Goal: Task Accomplishment & Management: Complete application form

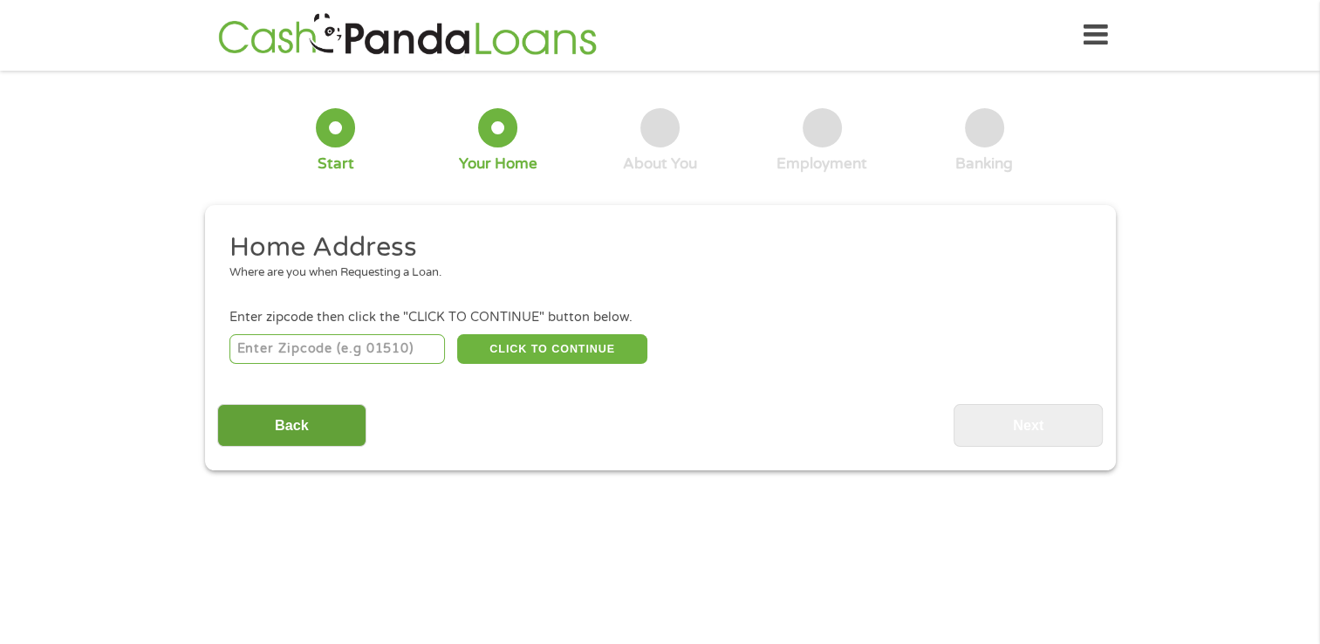
click at [258, 424] on input "Back" at bounding box center [291, 425] width 149 height 43
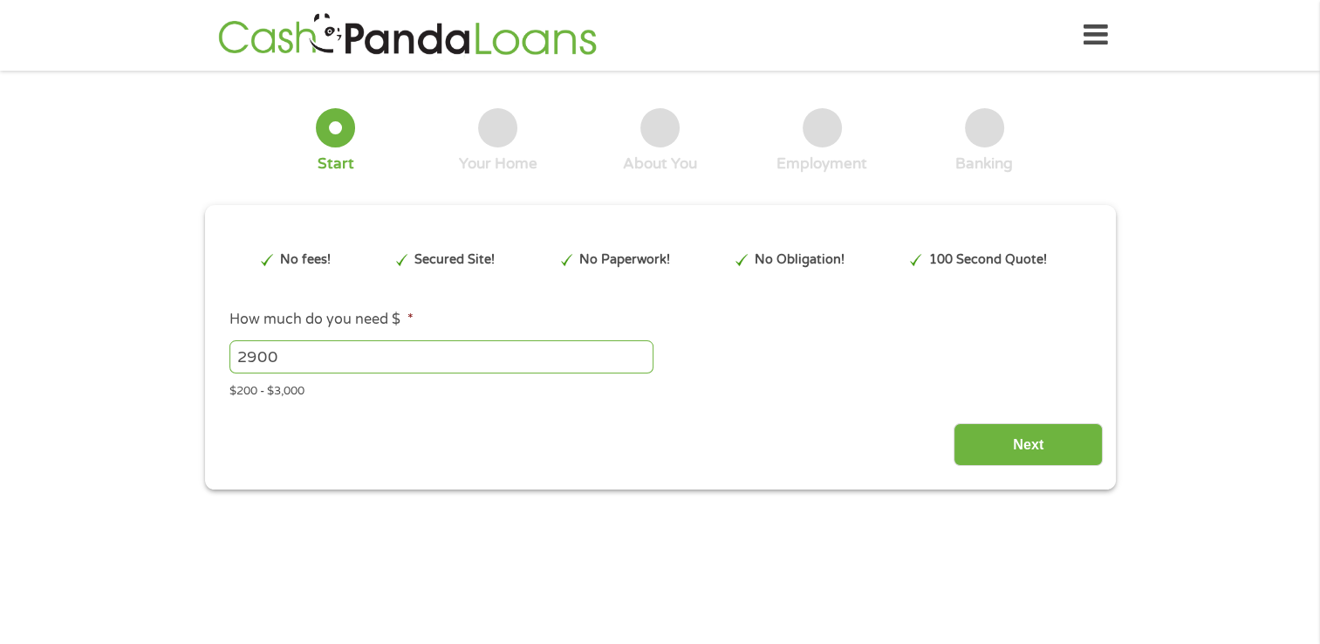
scroll to position [7, 7]
drag, startPoint x: 295, startPoint y: 351, endPoint x: 207, endPoint y: 360, distance: 88.6
click at [207, 360] on div "This field is hidden when viewing the form gclid EAIaIQobChMInZPz7b_jjwMVxLBaBR…" at bounding box center [660, 347] width 911 height 285
type input "3000"
click at [1008, 441] on input "Next" at bounding box center [1028, 444] width 149 height 43
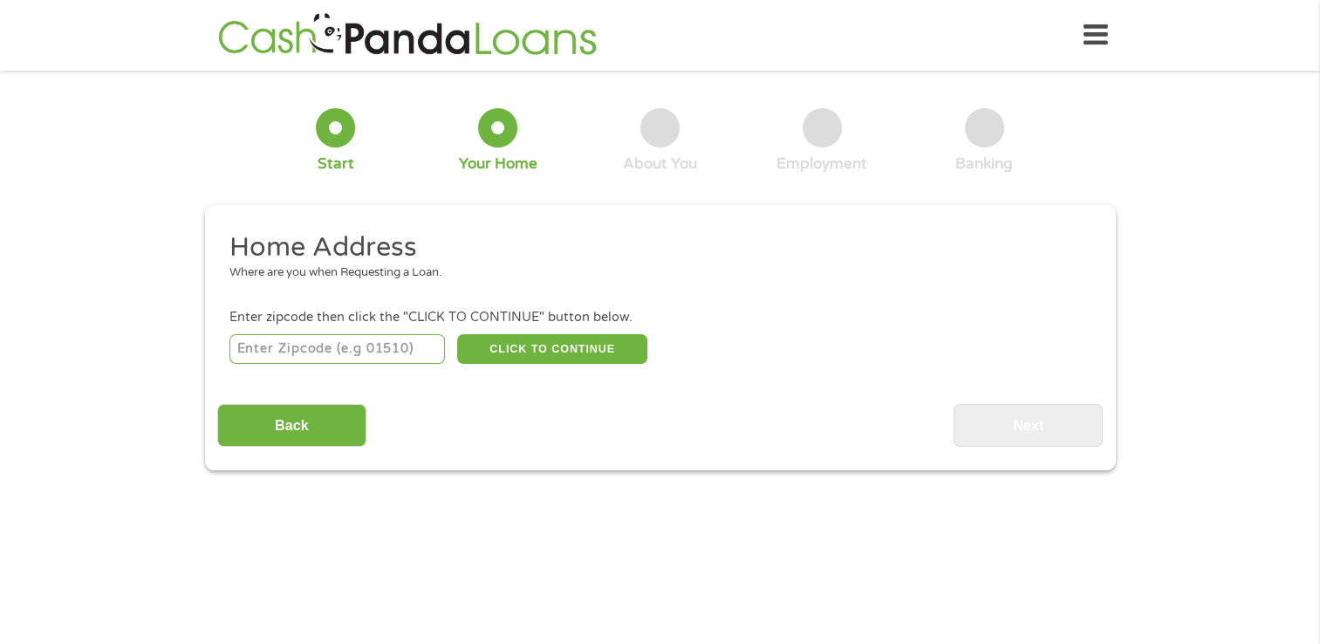
click at [736, 425] on div "Back Next" at bounding box center [660, 419] width 886 height 55
click at [364, 351] on input "number" at bounding box center [338, 349] width 216 height 30
type input "6"
type input "33401"
click at [628, 368] on div "Home Address Where are you when Requesting a Loan. Enter zipcode then click the…" at bounding box center [660, 338] width 886 height 216
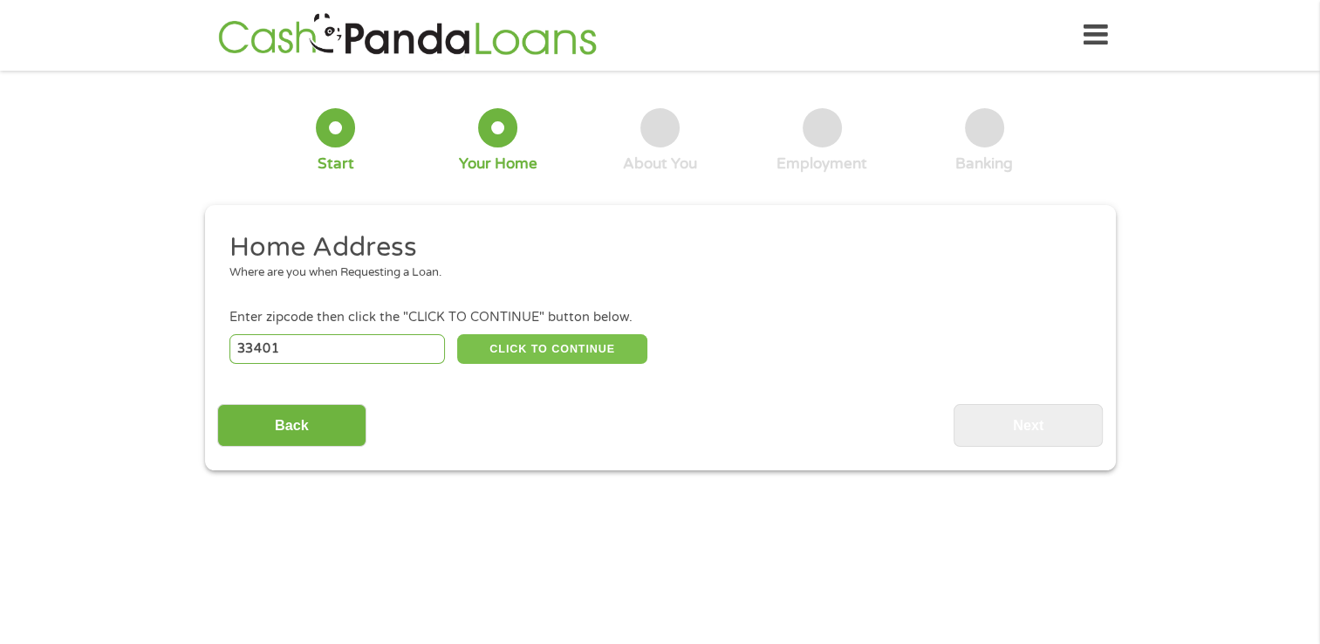
click at [564, 344] on button "CLICK TO CONTINUE" at bounding box center [552, 349] width 190 height 30
type input "33401"
type input "[GEOGRAPHIC_DATA]"
select select "[US_STATE]"
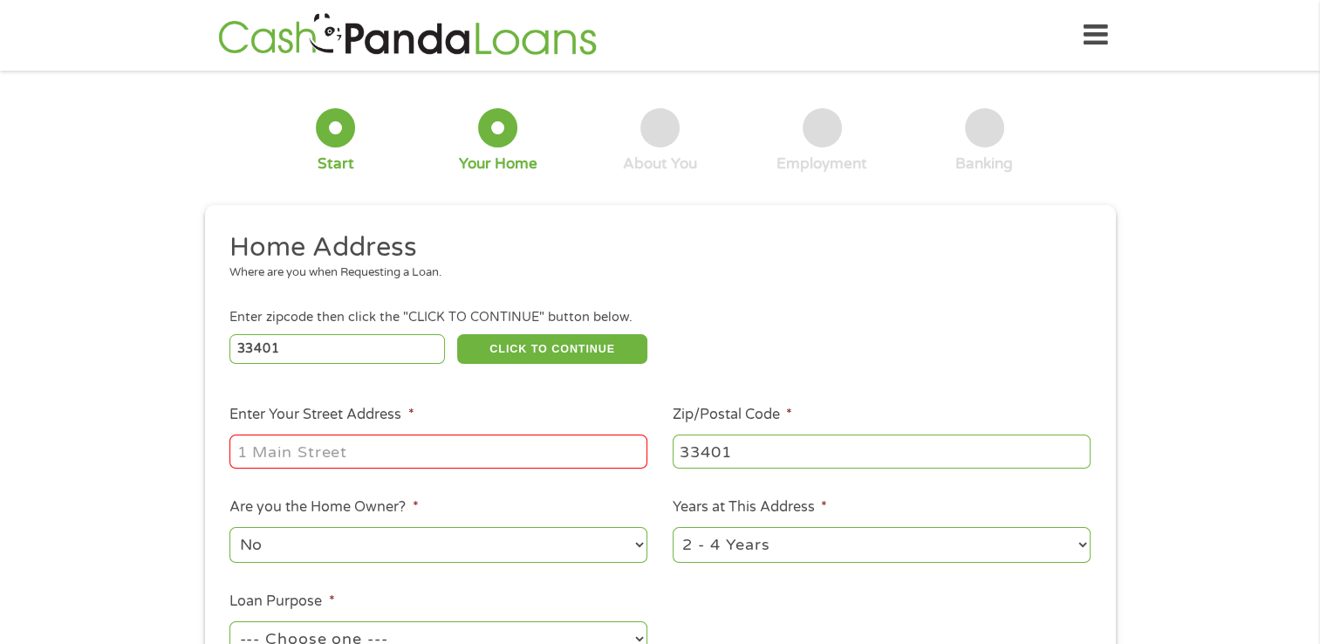
click at [388, 450] on input "Enter Your Street Address *" at bounding box center [439, 451] width 418 height 33
type input "1306 13th St"
click at [491, 563] on select "No Yes" at bounding box center [439, 545] width 418 height 36
select select "yes"
click at [230, 529] on select "No Yes" at bounding box center [439, 545] width 418 height 36
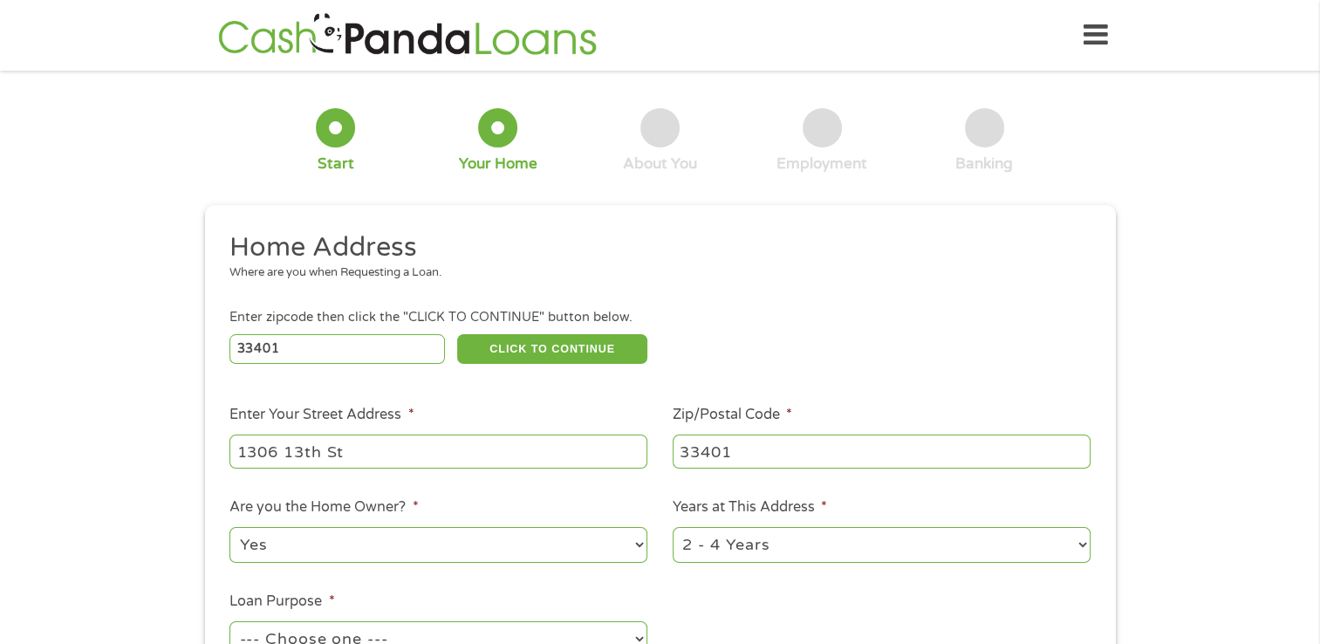
click at [785, 559] on select "1 Year or less 1 - 2 Years 2 - 4 Years Over 4 Years" at bounding box center [882, 545] width 418 height 36
select select "60months"
click at [673, 529] on select "1 Year or less 1 - 2 Years 2 - 4 Years Over 4 Years" at bounding box center [882, 545] width 418 height 36
drag, startPoint x: 1328, startPoint y: 156, endPoint x: 1204, endPoint y: 182, distance: 126.7
click at [1204, 182] on div "1 Start 2 Your Home 3 About You 4 Employment 5 Banking 6 This field is hidden w…" at bounding box center [660, 434] width 1320 height 703
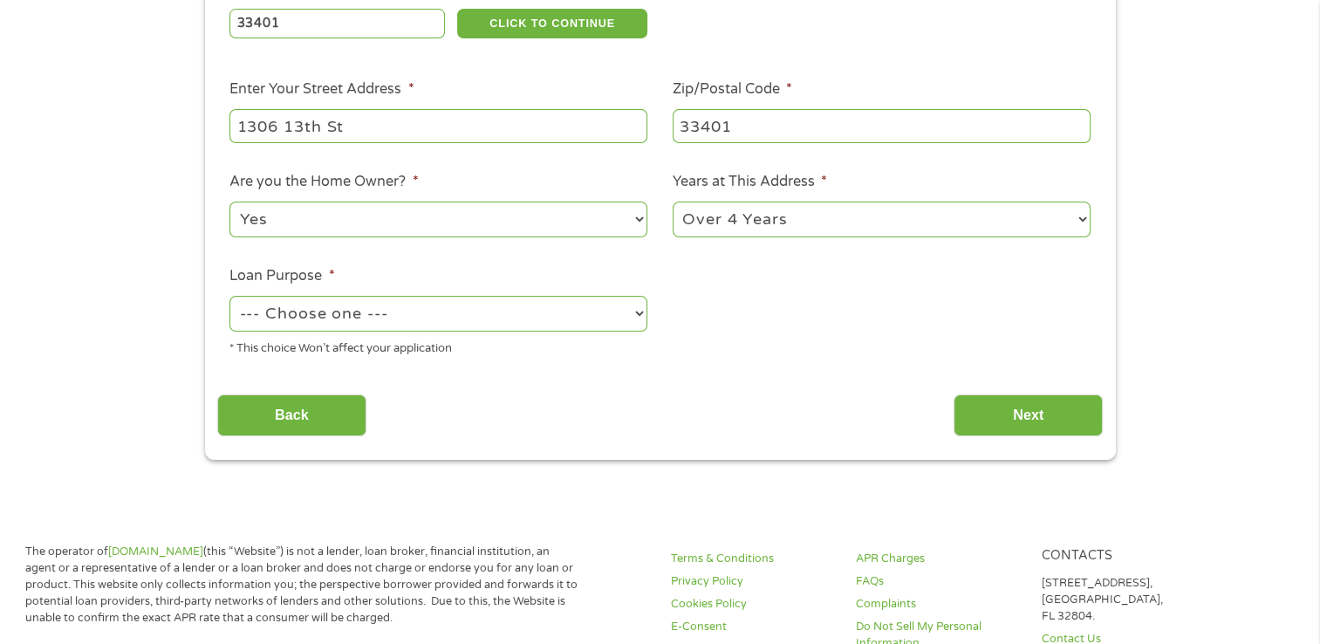
scroll to position [331, 0]
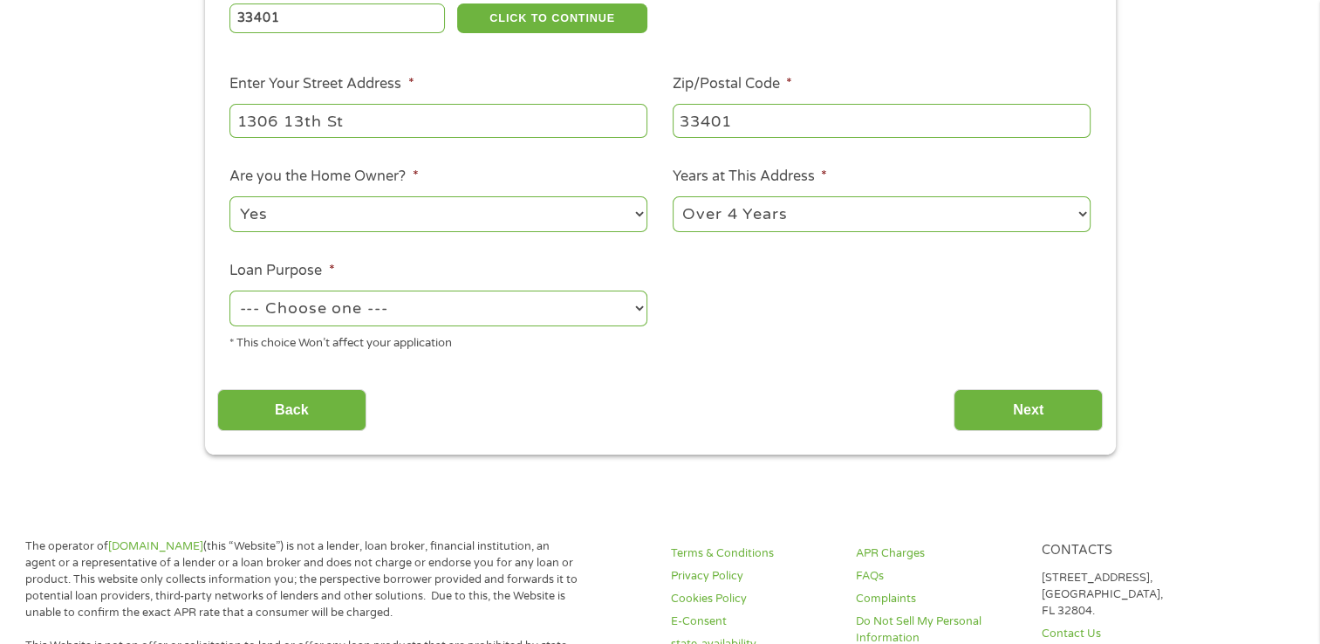
click at [552, 312] on select "--- Choose one --- Pay Bills Debt Consolidation Home Improvement Major Purchase…" at bounding box center [439, 309] width 418 height 36
select select "medicalexpenses"
click at [230, 292] on select "--- Choose one --- Pay Bills Debt Consolidation Home Improvement Major Purchase…" at bounding box center [439, 309] width 418 height 36
click at [1016, 407] on input "Next" at bounding box center [1028, 410] width 149 height 43
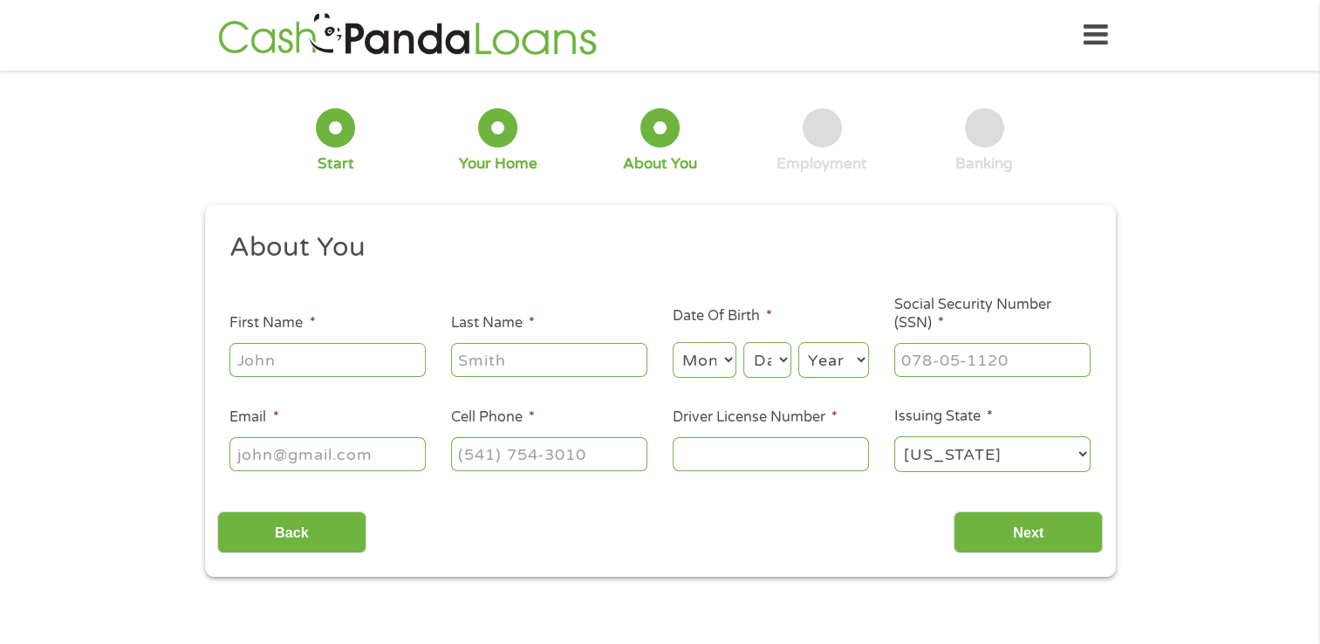
scroll to position [0, 0]
click at [318, 359] on input "First Name *" at bounding box center [328, 359] width 196 height 33
type input "[PERSON_NAME]"
select select "4"
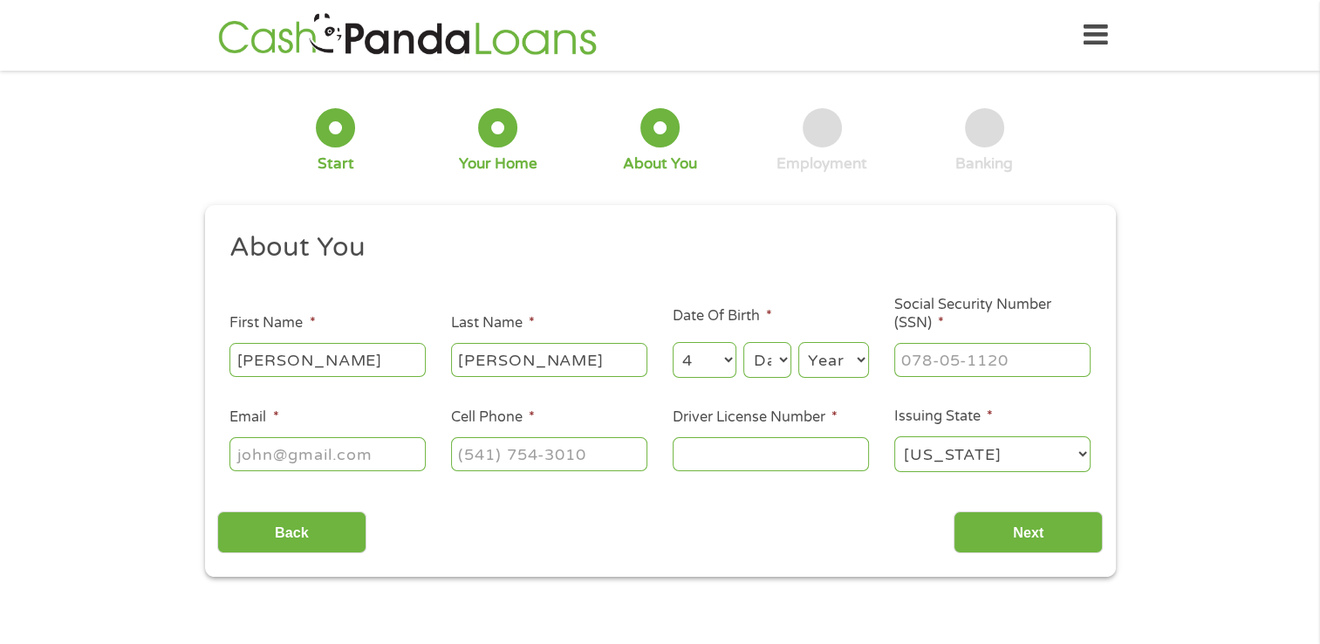
select select "15"
select select "1979"
type input "[EMAIL_ADDRESS][DOMAIN_NAME]"
type input "[PHONE_NUMBER]"
click at [917, 365] on input "___-__-____" at bounding box center [993, 359] width 196 height 33
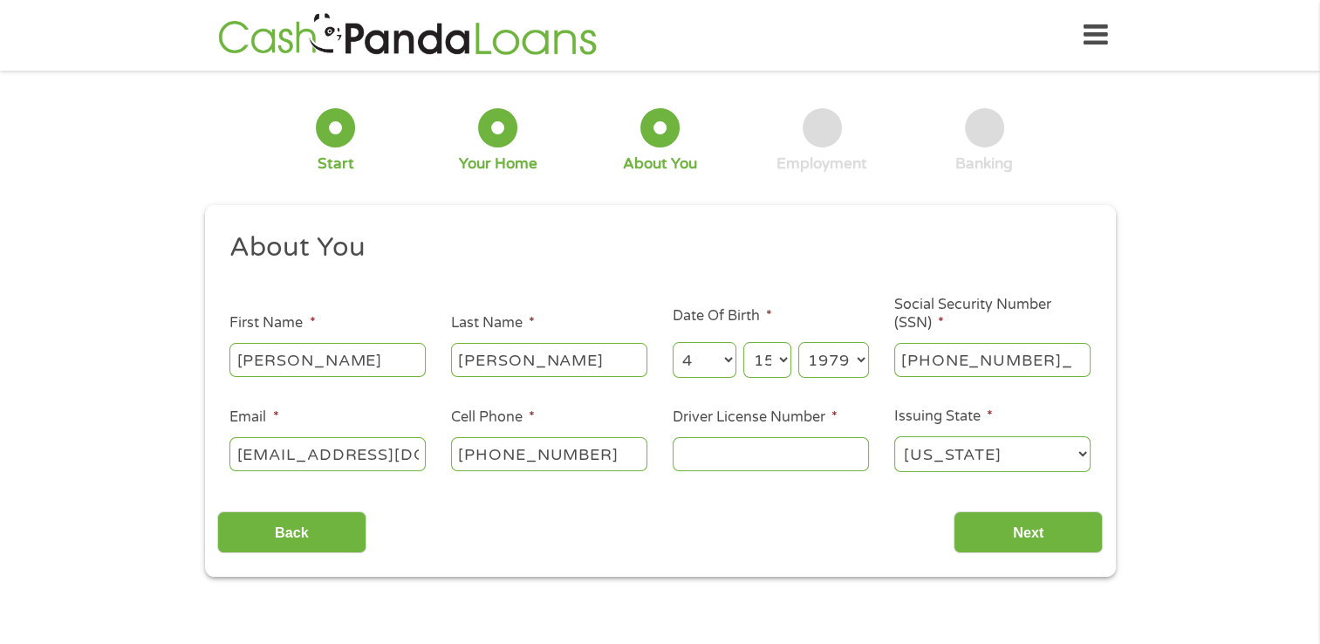
type input "219-92-7862"
click at [751, 452] on input "Driver License Number *" at bounding box center [771, 453] width 196 height 33
type input "A303923200000"
click at [1037, 525] on input "Next" at bounding box center [1028, 532] width 149 height 43
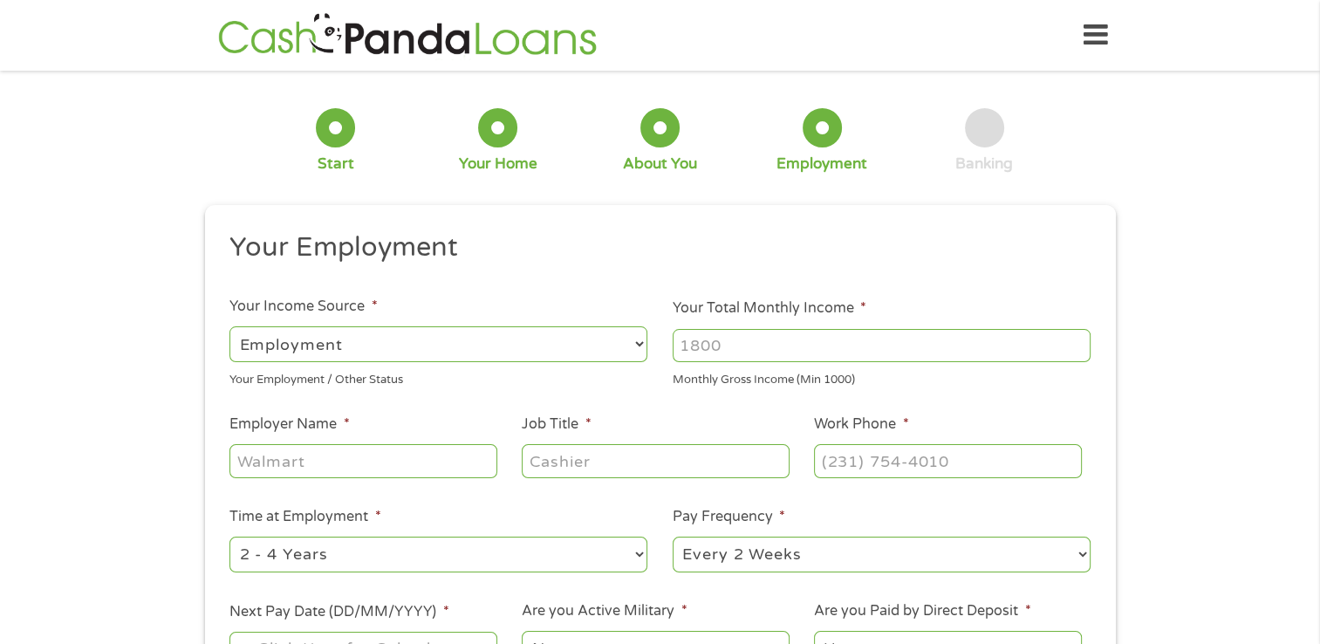
click at [378, 344] on select "--- Choose one --- Employment [DEMOGRAPHIC_DATA] Benefits" at bounding box center [439, 344] width 418 height 36
click at [230, 326] on select "--- Choose one --- Employment [DEMOGRAPHIC_DATA] Benefits" at bounding box center [439, 344] width 418 height 36
click at [737, 339] on input "Your Total Monthly Income *" at bounding box center [882, 345] width 418 height 33
type input "8"
type input "9850"
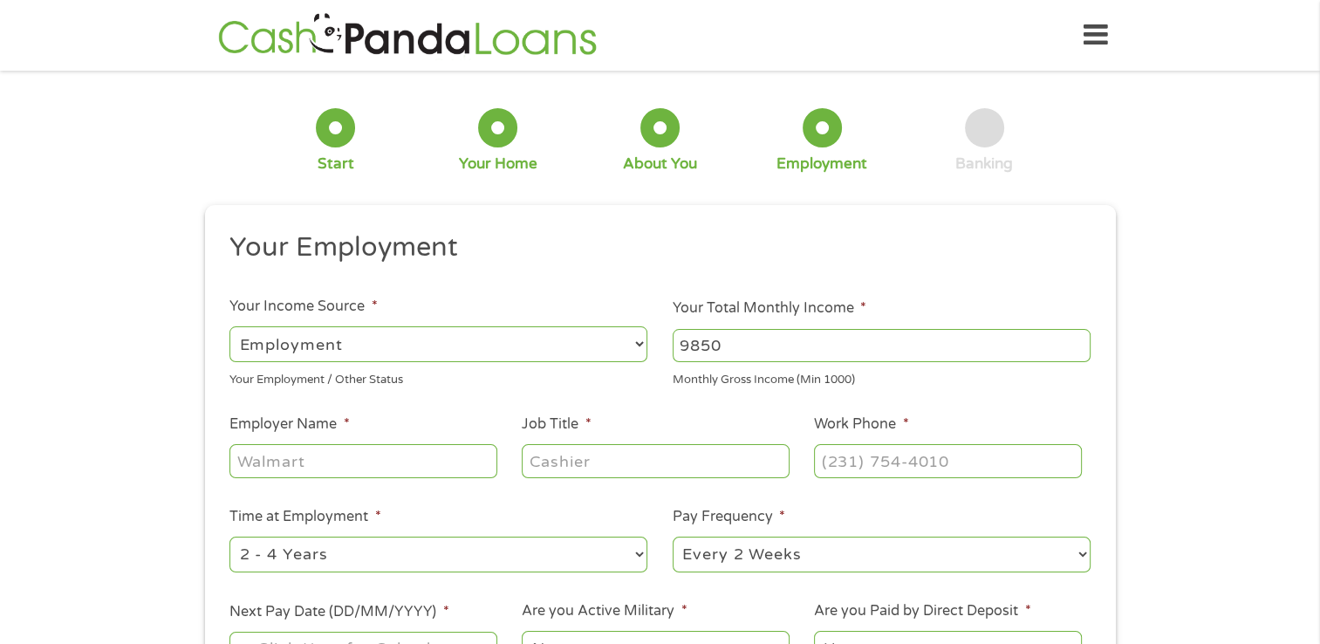
click at [284, 463] on input "Employer Name *" at bounding box center [363, 460] width 267 height 33
type input "[US_STATE][GEOGRAPHIC_DATA]"
type input "Director"
type input "[PHONE_NUMBER]"
click at [616, 564] on select "--- Choose one --- 1 Year or less 1 - 2 Years 2 - 4 Years Over 4 Years" at bounding box center [439, 555] width 418 height 36
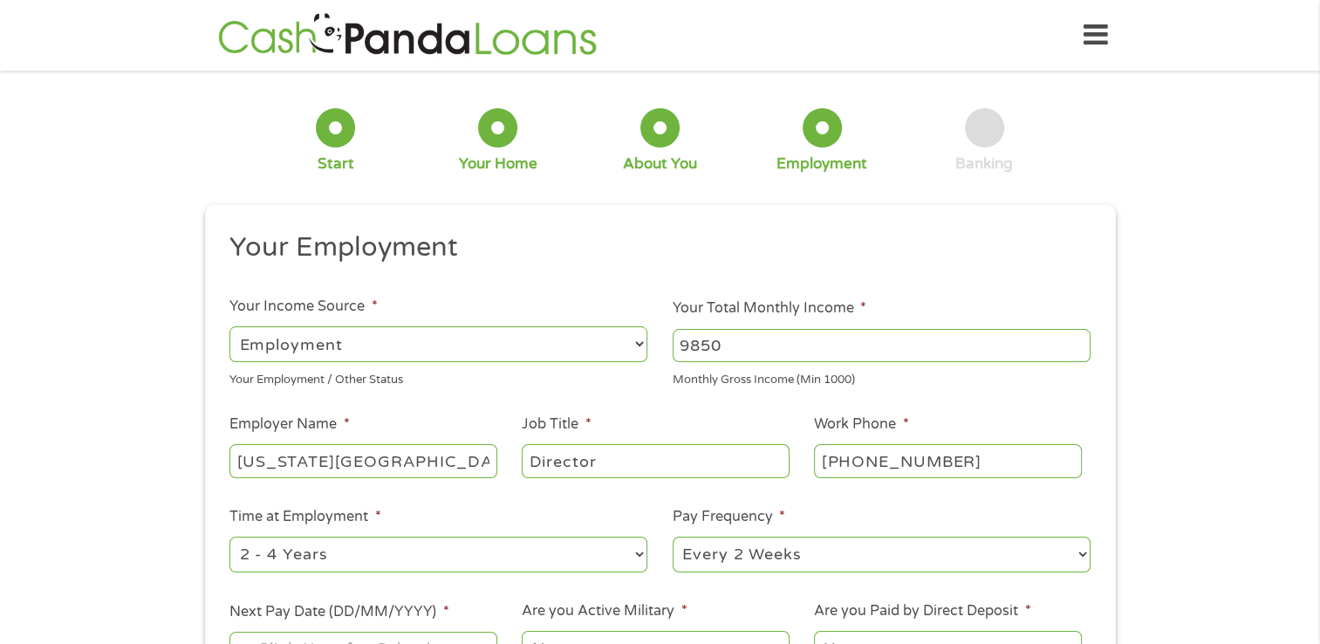
select select "60months"
click at [230, 538] on select "--- Choose one --- 1 Year or less 1 - 2 Years 2 - 4 Years Over 4 Years" at bounding box center [439, 555] width 418 height 36
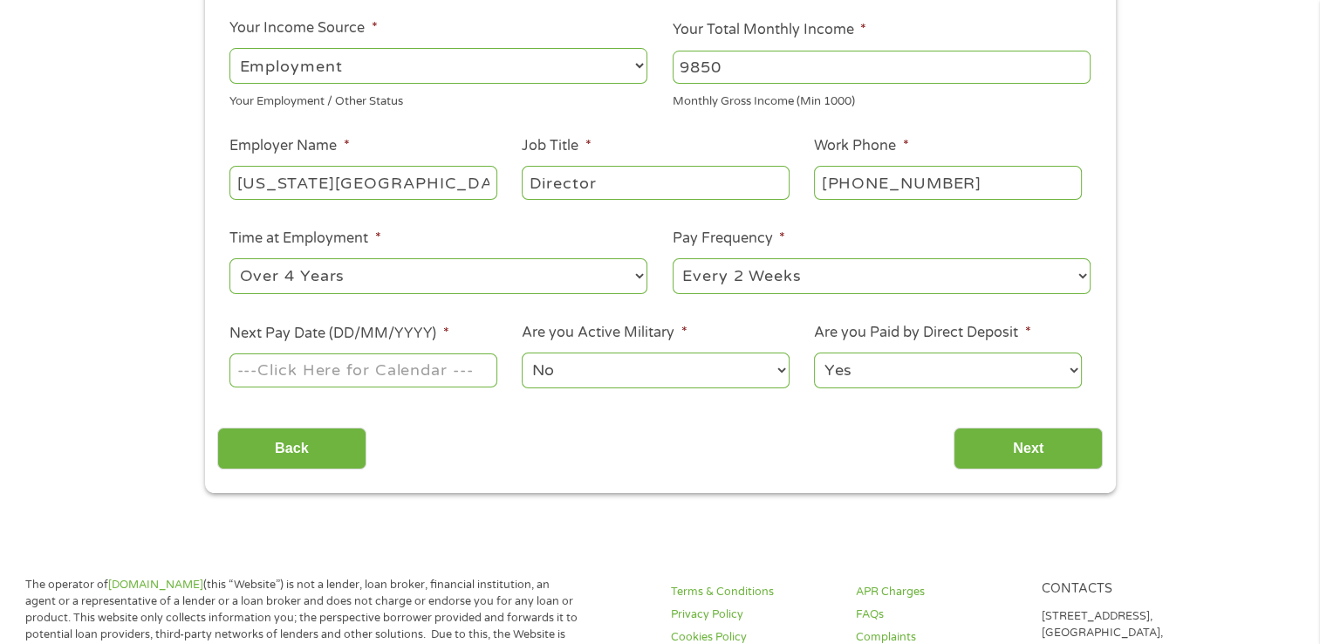
scroll to position [415, 0]
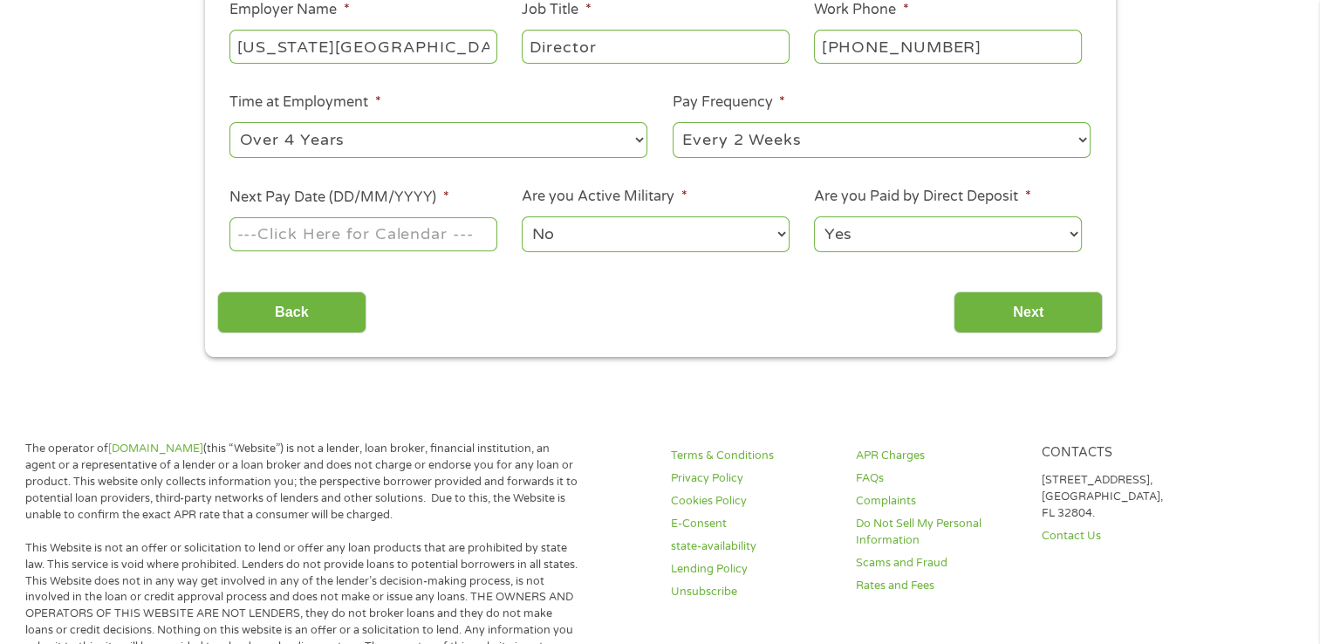
click at [432, 234] on input "Next Pay Date (DD/MM/YYYY) *" at bounding box center [363, 233] width 267 height 33
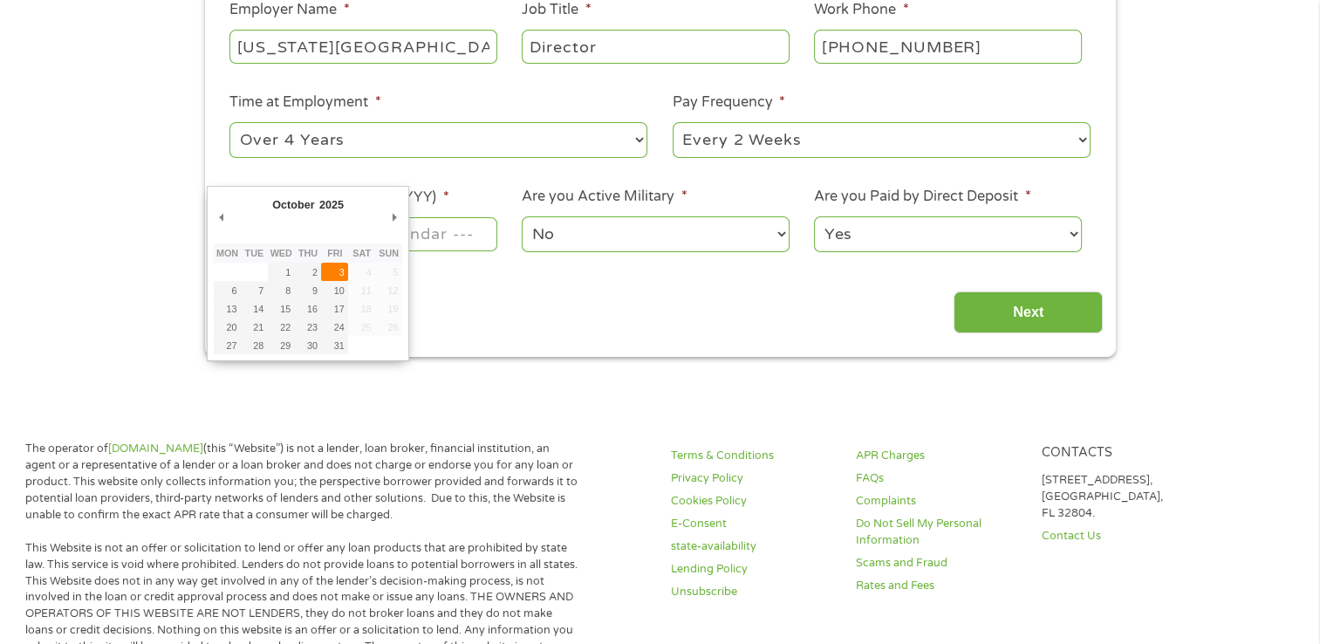
type input "[DATE]"
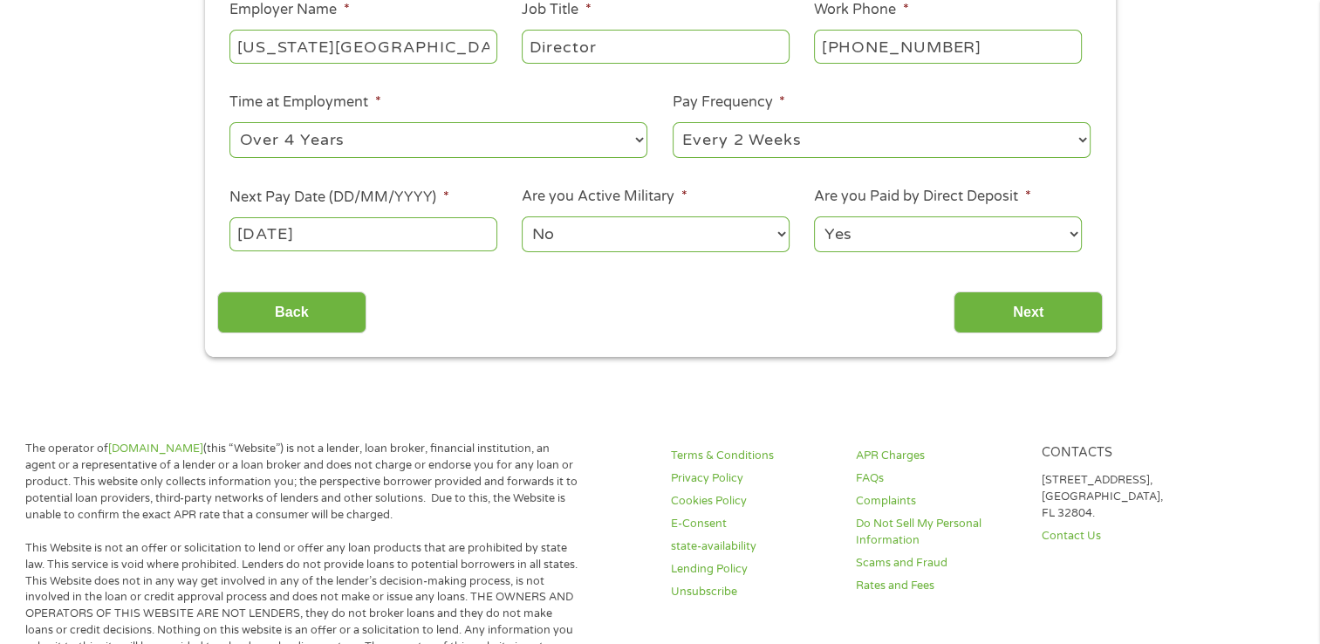
click at [602, 238] on select "No Yes" at bounding box center [655, 234] width 267 height 36
click at [902, 237] on select "Yes No" at bounding box center [947, 234] width 267 height 36
click at [1018, 315] on input "Next" at bounding box center [1028, 312] width 149 height 43
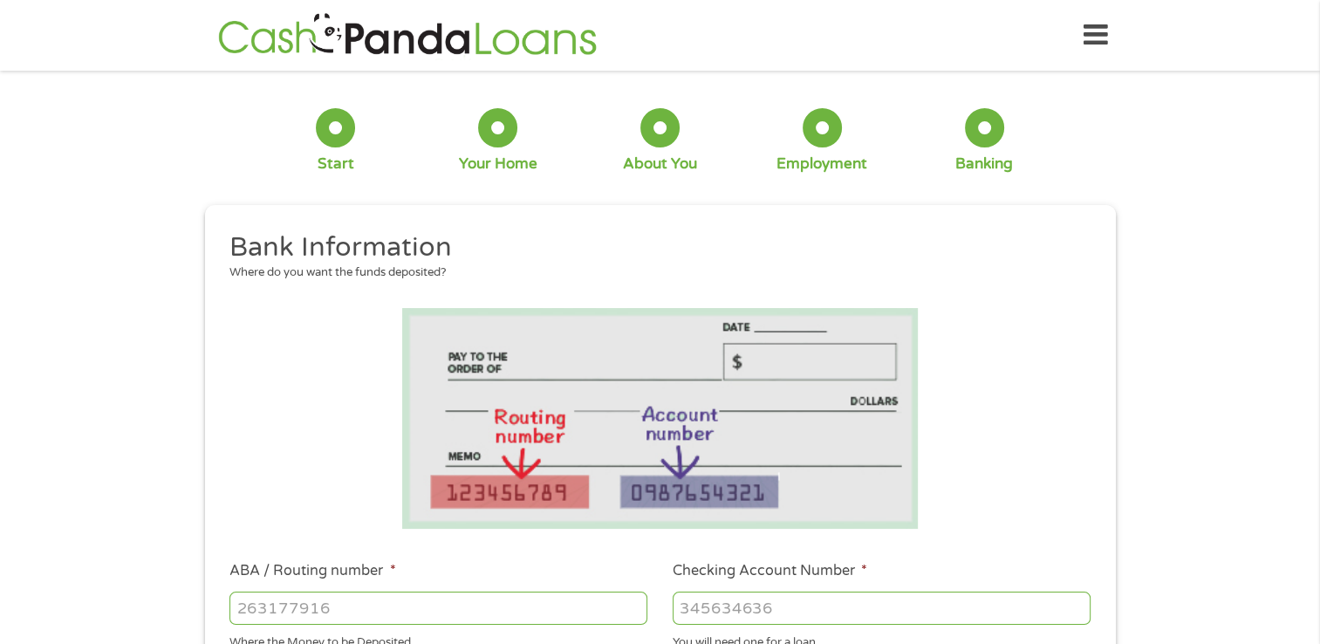
scroll to position [42, 7]
click at [285, 614] on input "ABA / Routing number *" at bounding box center [439, 608] width 418 height 33
type input "026009593"
type input "BANK OF AMERICA NA"
type input "026009593"
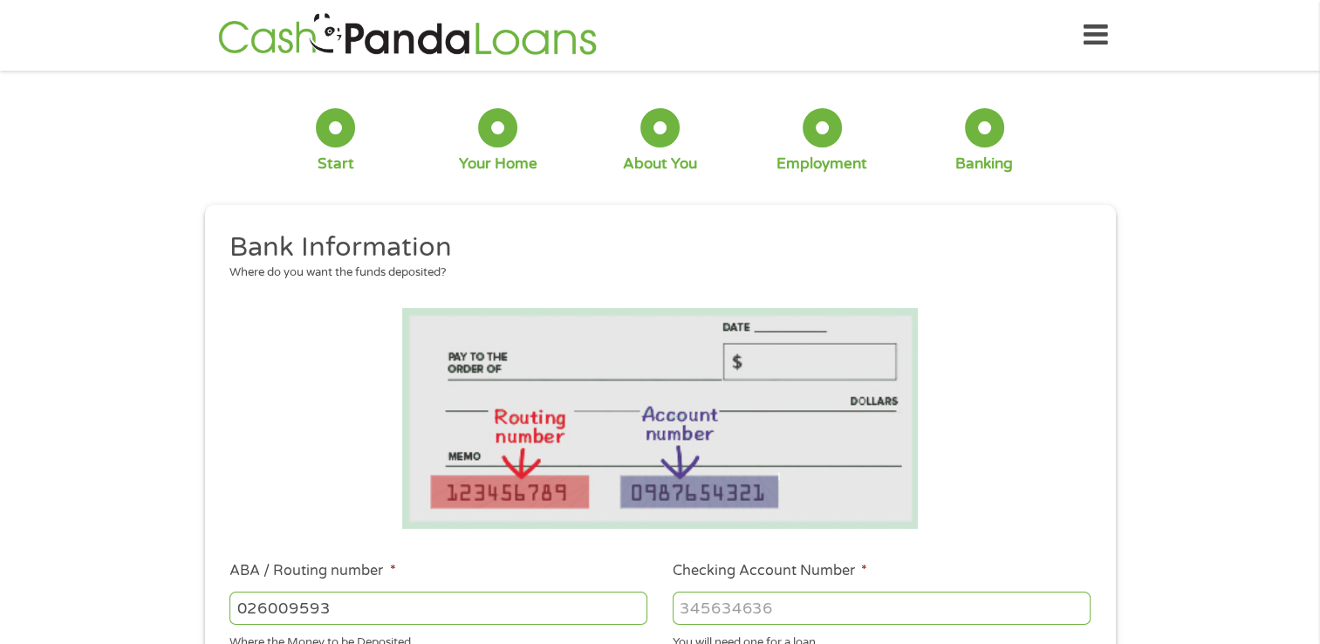
click at [753, 618] on input "Checking Account Number *" at bounding box center [882, 608] width 418 height 33
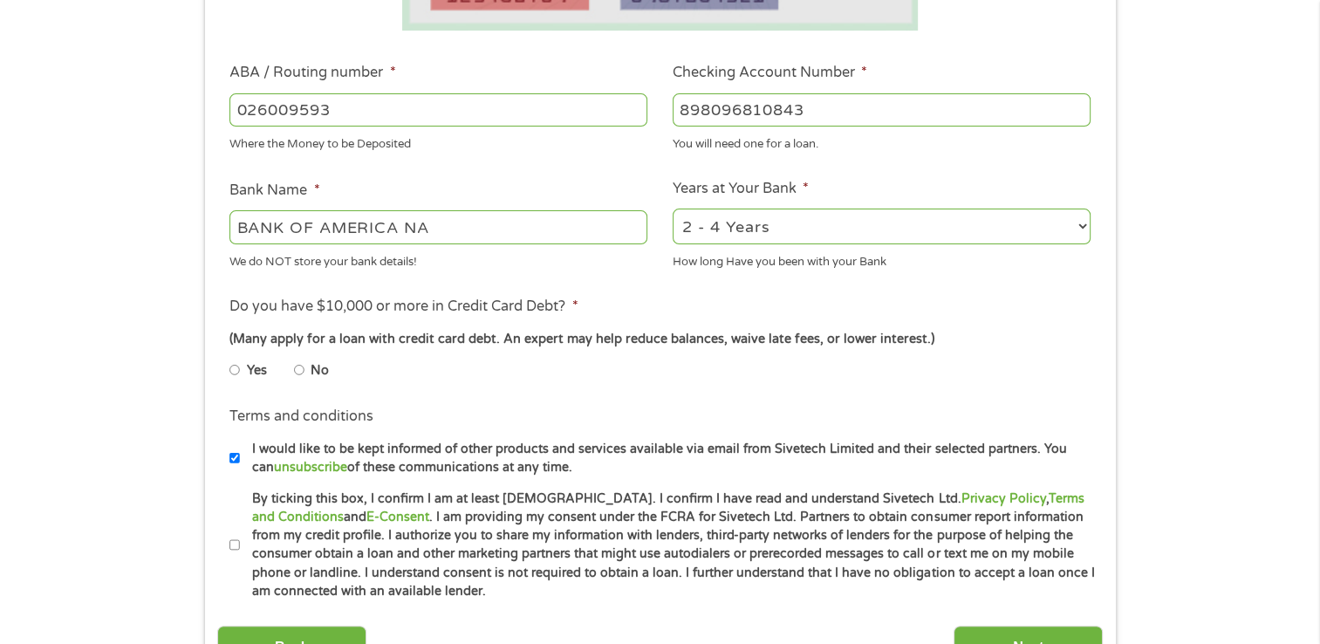
scroll to position [507, 0]
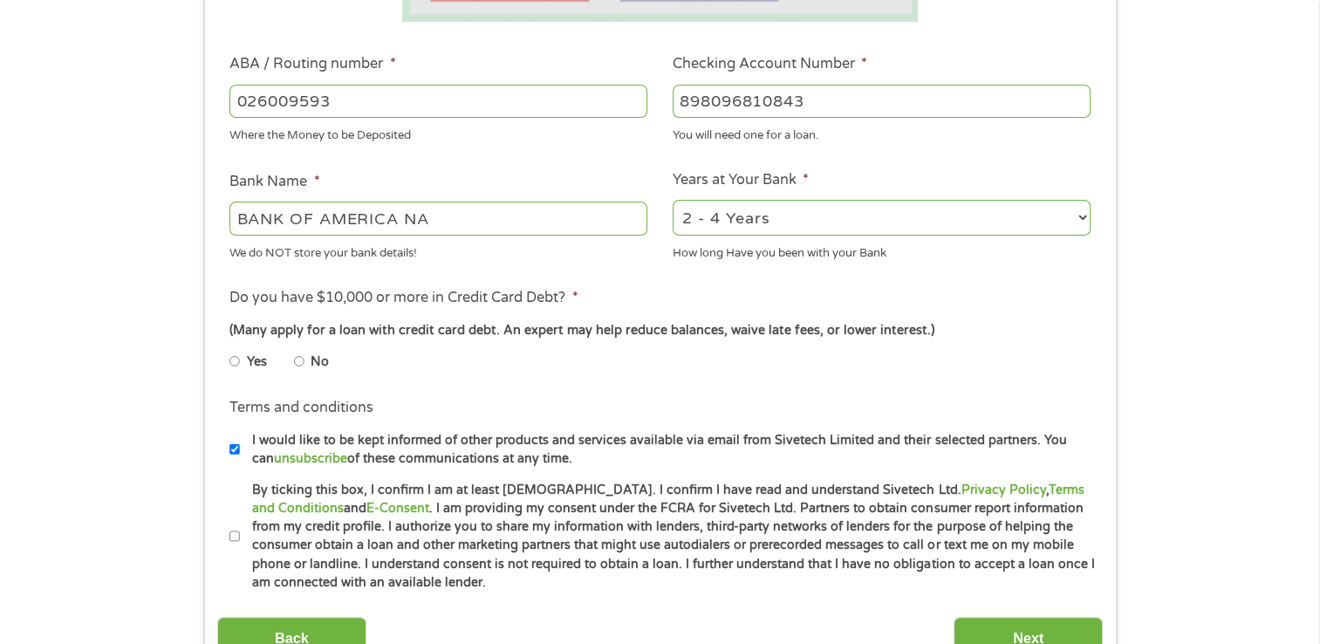
type input "898096810843"
click at [888, 227] on select "2 - 4 Years 6 - 12 Months 1 - 2 Years Over 4 Years" at bounding box center [882, 218] width 418 height 36
select select "60months"
click at [673, 200] on select "2 - 4 Years 6 - 12 Months 1 - 2 Years Over 4 Years" at bounding box center [882, 218] width 418 height 36
click at [298, 368] on input "No" at bounding box center [299, 361] width 10 height 28
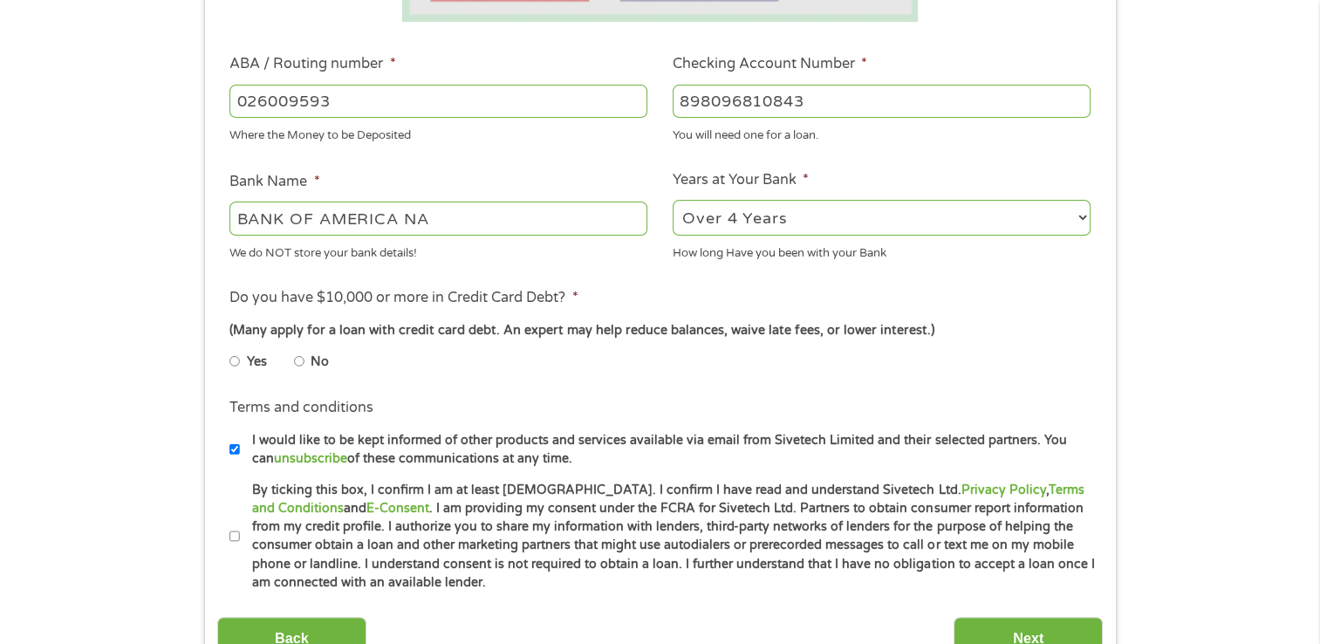
radio input "true"
click at [234, 537] on input "By ticking this box, I confirm I am at least [DEMOGRAPHIC_DATA]. I confirm I ha…" at bounding box center [235, 537] width 10 height 28
checkbox input "true"
click at [231, 445] on input "I would like to be kept informed of other products and services available via e…" at bounding box center [235, 449] width 10 height 28
checkbox input "false"
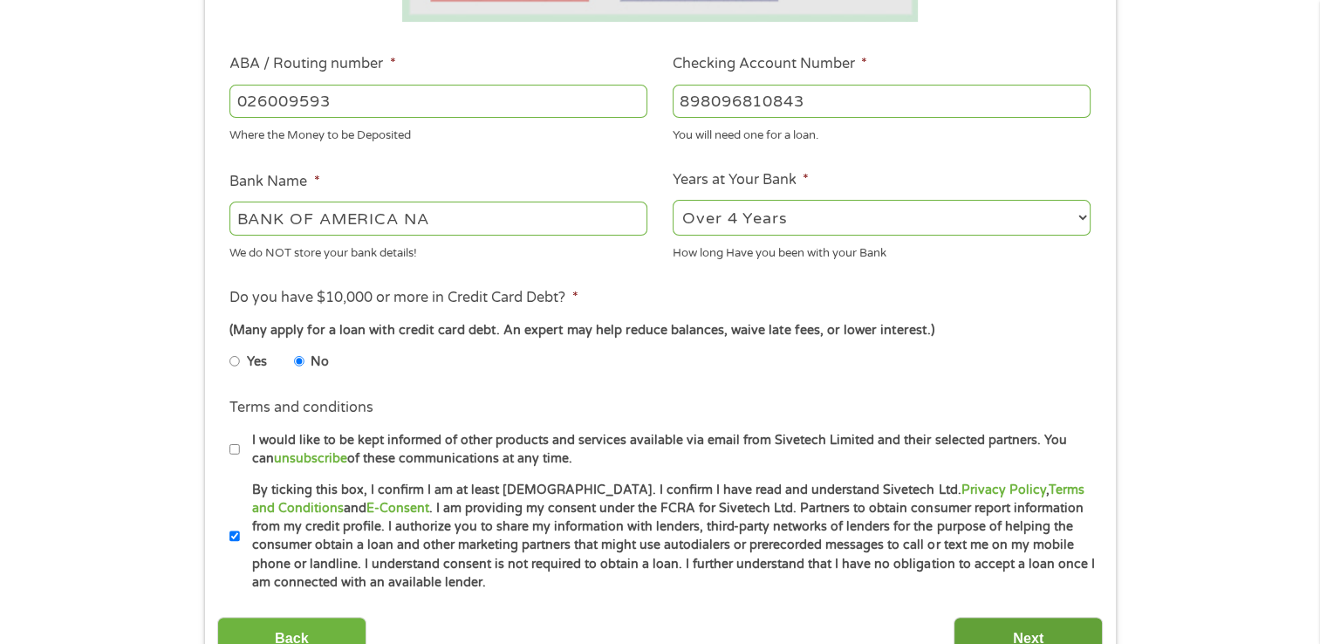
click at [1035, 627] on input "Next" at bounding box center [1028, 638] width 149 height 43
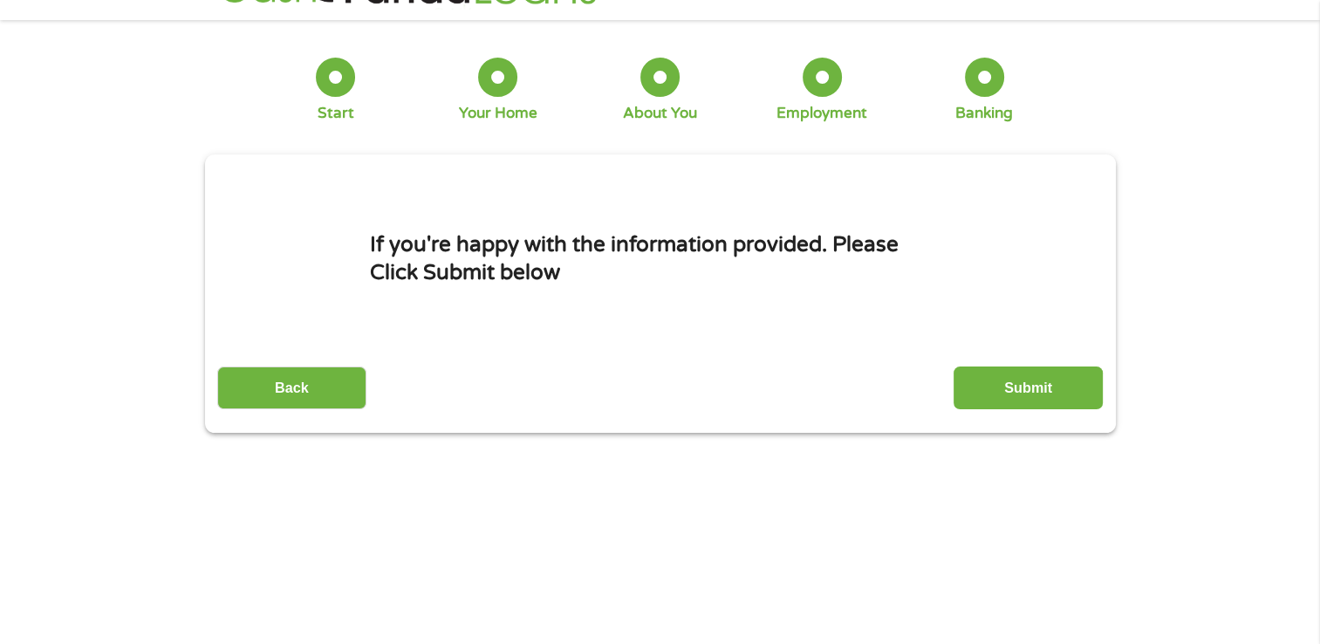
scroll to position [0, 0]
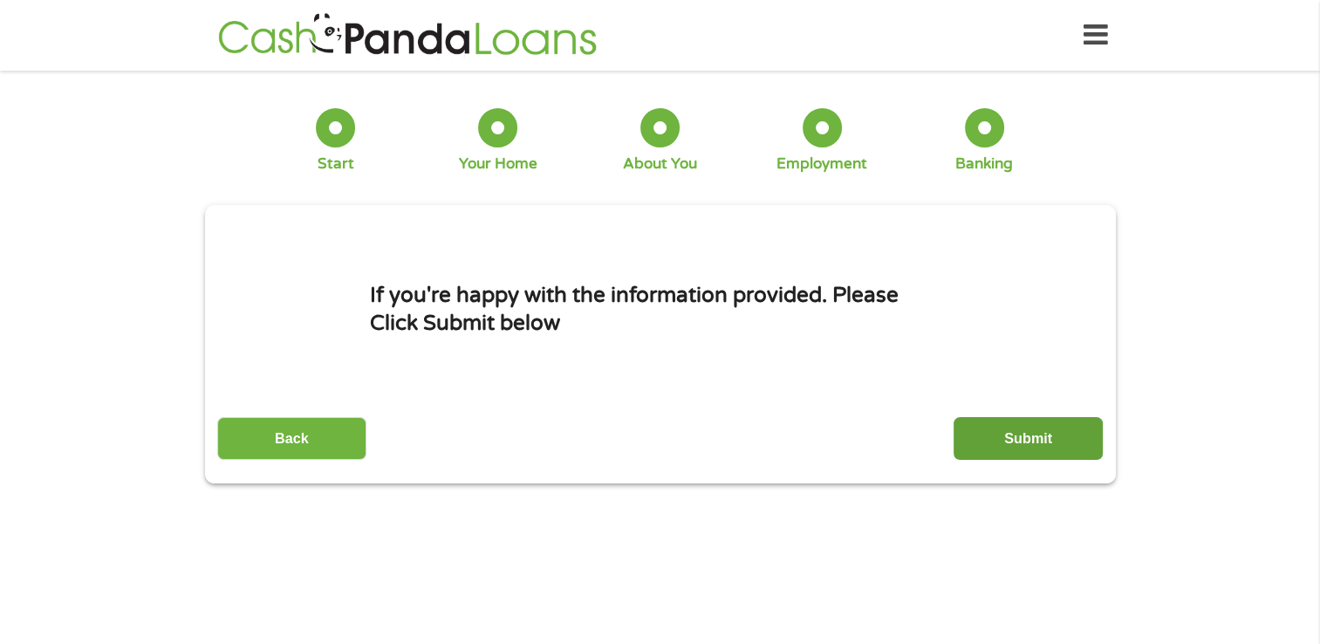
click at [1025, 432] on input "Submit" at bounding box center [1028, 438] width 149 height 43
